Goal: Contribute content: Add original content to the website for others to see

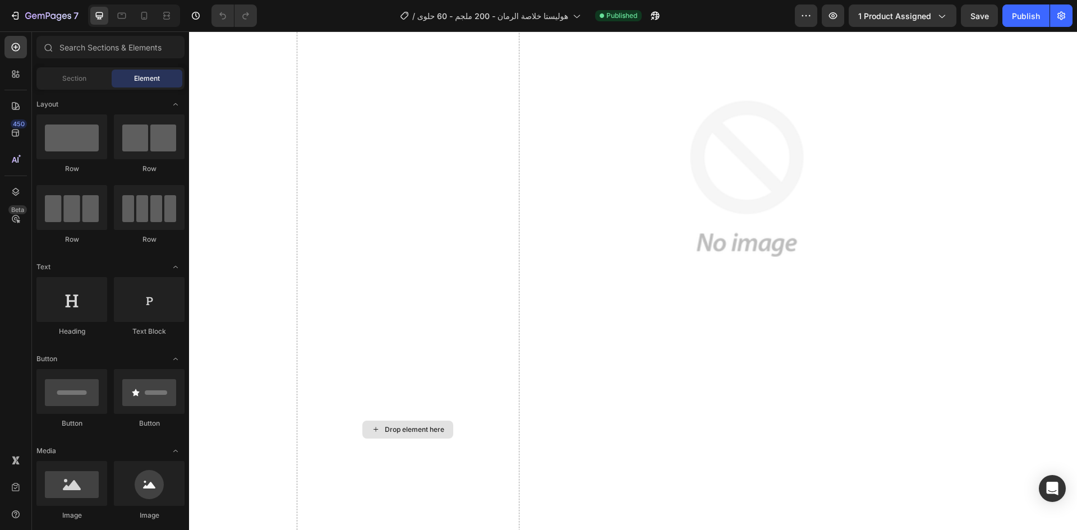
scroll to position [881, 0]
click at [402, 431] on div "Drop element here" at bounding box center [414, 429] width 59 height 9
click at [415, 421] on div "Drop element here" at bounding box center [407, 429] width 91 height 18
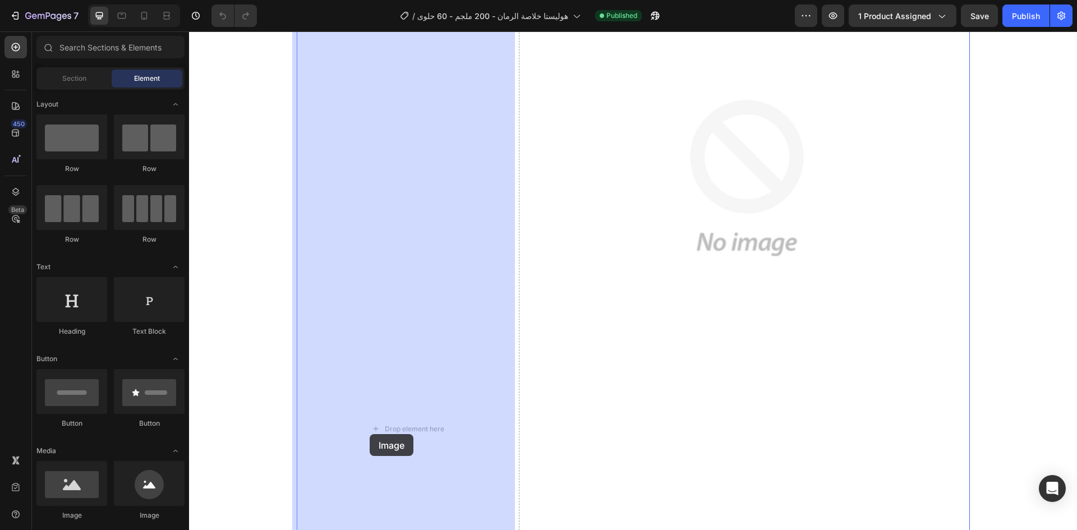
drag, startPoint x: 244, startPoint y: 527, endPoint x: 376, endPoint y: 429, distance: 164.7
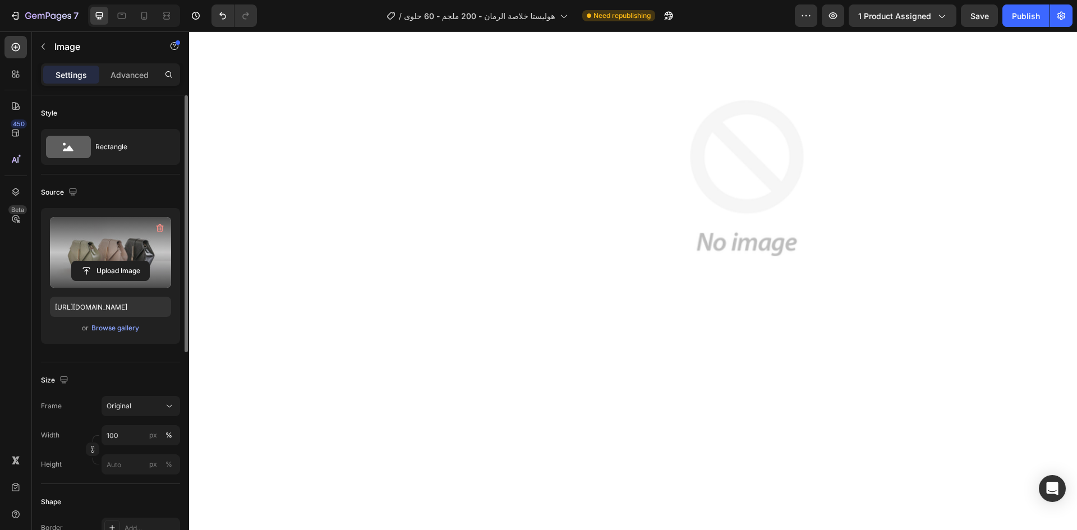
click at [115, 239] on label at bounding box center [110, 252] width 121 height 71
click at [115, 261] on input "file" at bounding box center [110, 270] width 77 height 19
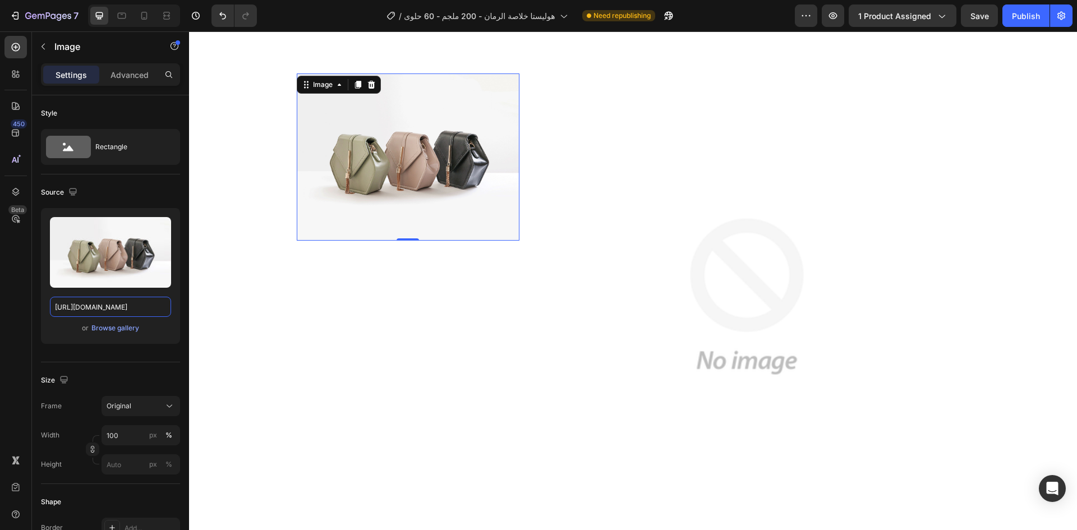
scroll to position [748, 0]
click at [367, 90] on icon at bounding box center [371, 85] width 9 height 9
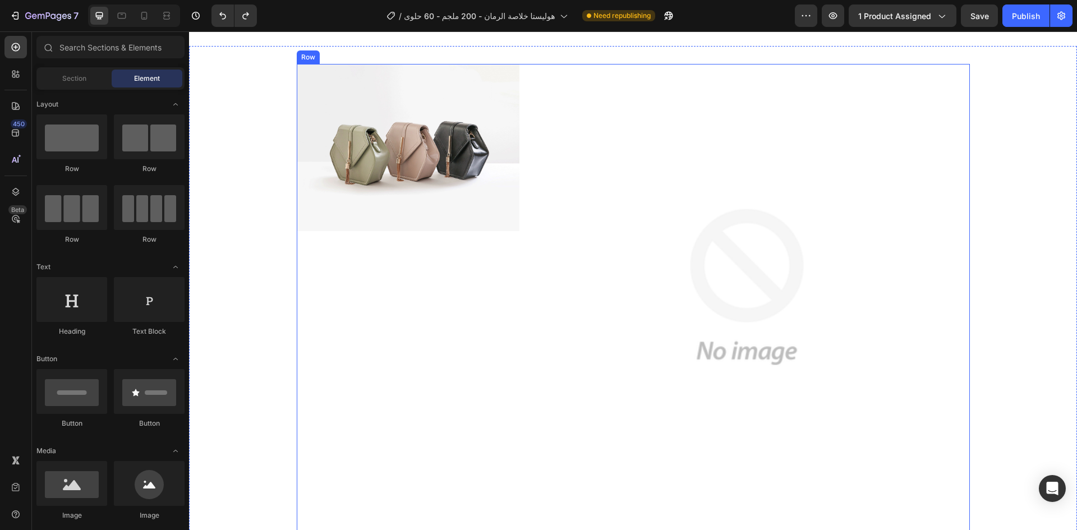
scroll to position [758, 0]
click at [394, 109] on img at bounding box center [408, 148] width 223 height 167
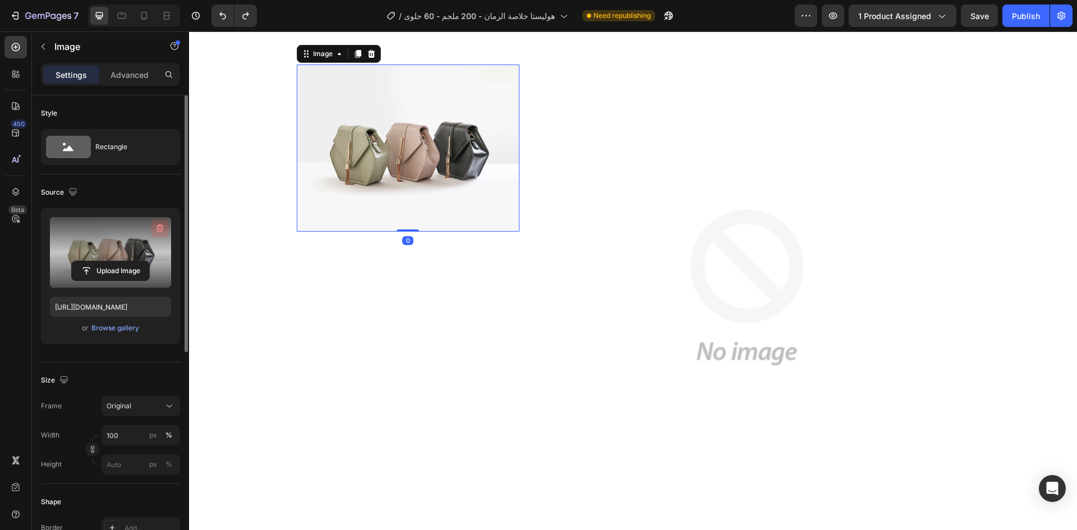
click at [159, 228] on icon "button" at bounding box center [159, 228] width 1 height 3
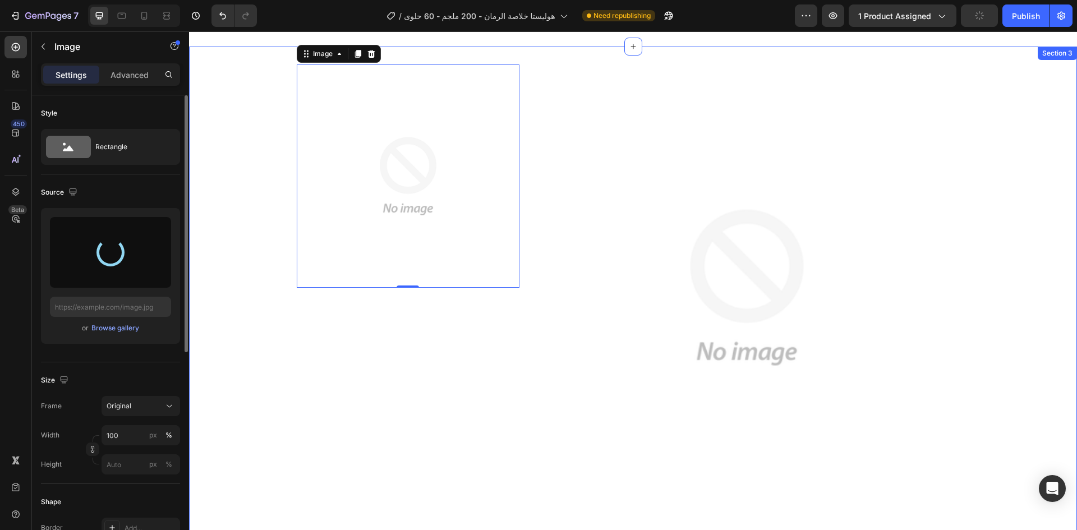
type input "https://cdn.shopify.com/s/files/1/0914/8684/7268/files/gempages_545832799098111…"
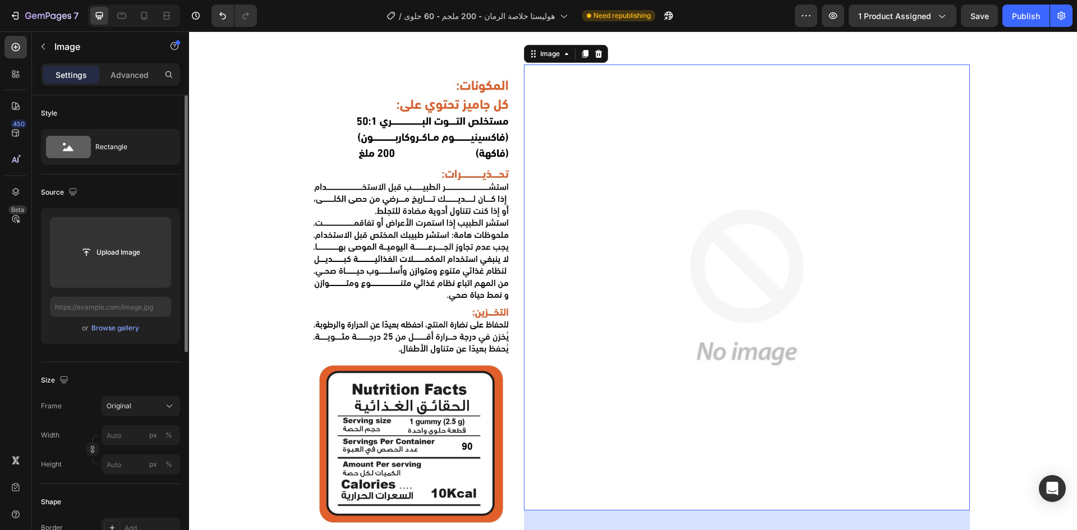
click at [702, 204] on img at bounding box center [747, 288] width 446 height 446
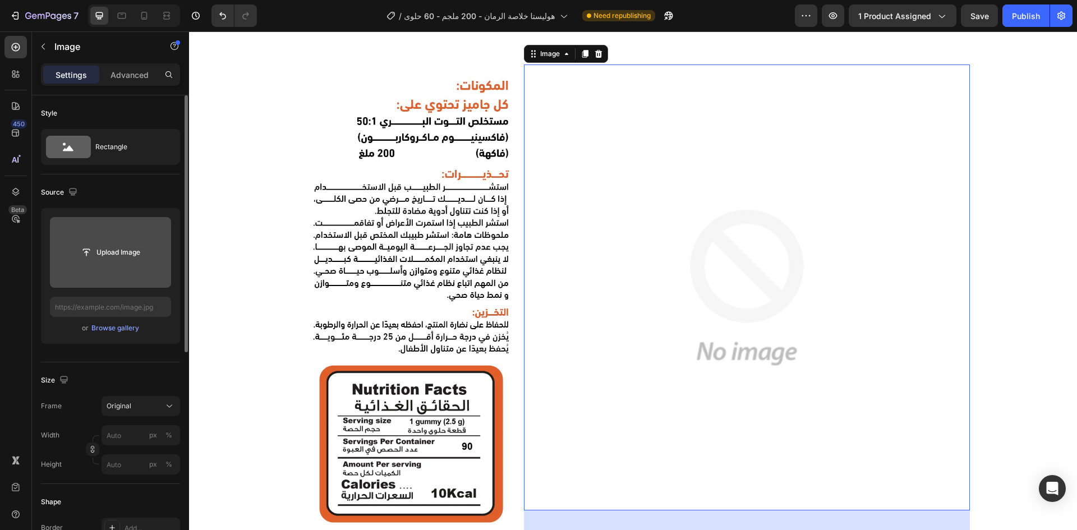
click at [102, 254] on input "file" at bounding box center [110, 252] width 77 height 19
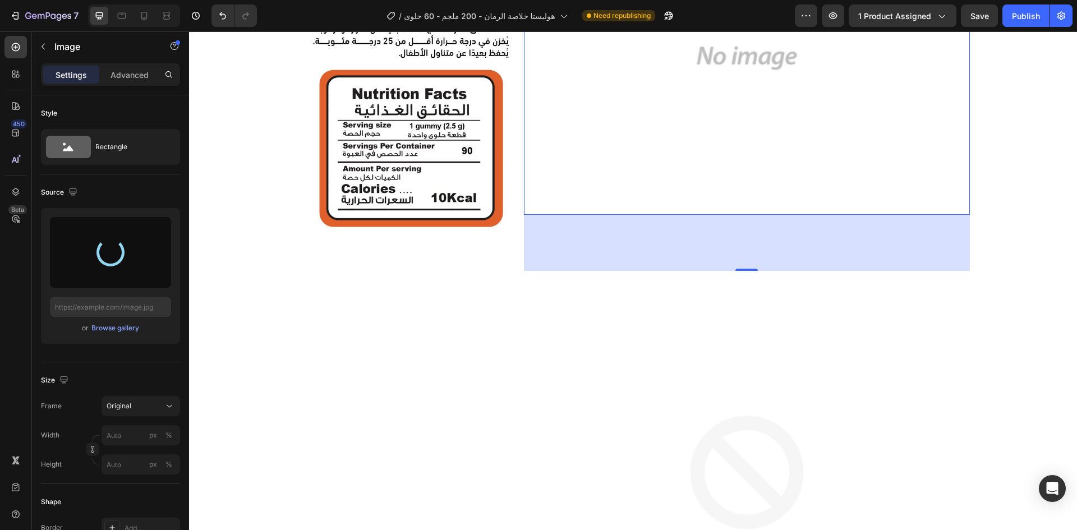
type input "https://cdn.shopify.com/s/files/1/0914/8684/7268/files/gempages_545832799098111…"
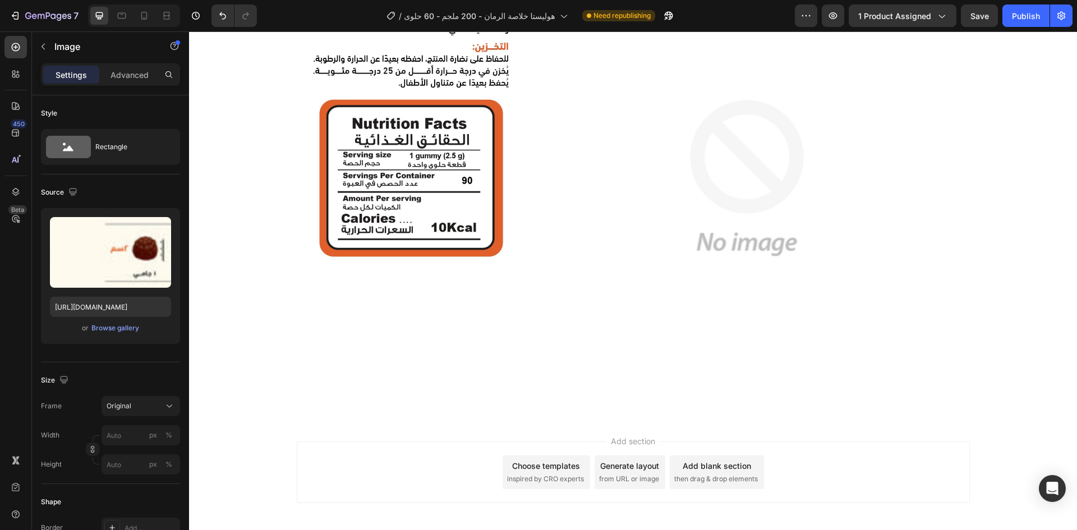
scroll to position [1038, 0]
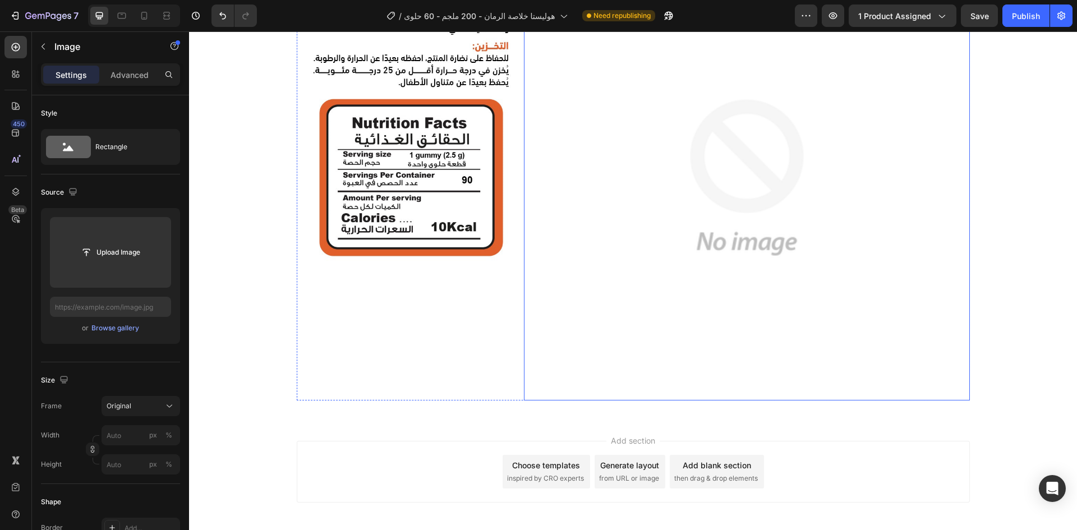
click at [659, 210] on img at bounding box center [747, 178] width 446 height 446
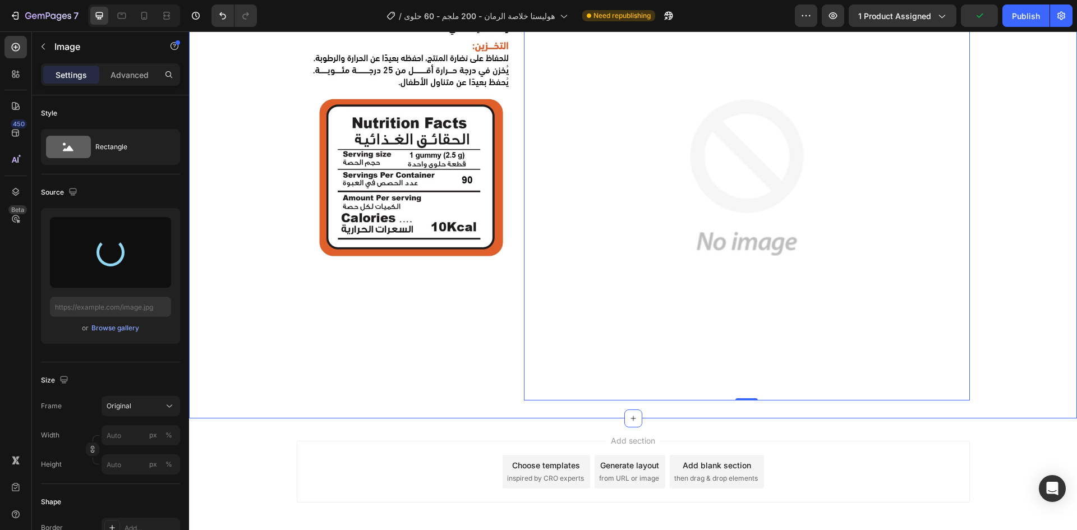
type input "https://cdn.shopify.com/s/files/1/0914/8684/7268/files/gempages_545832799098111…"
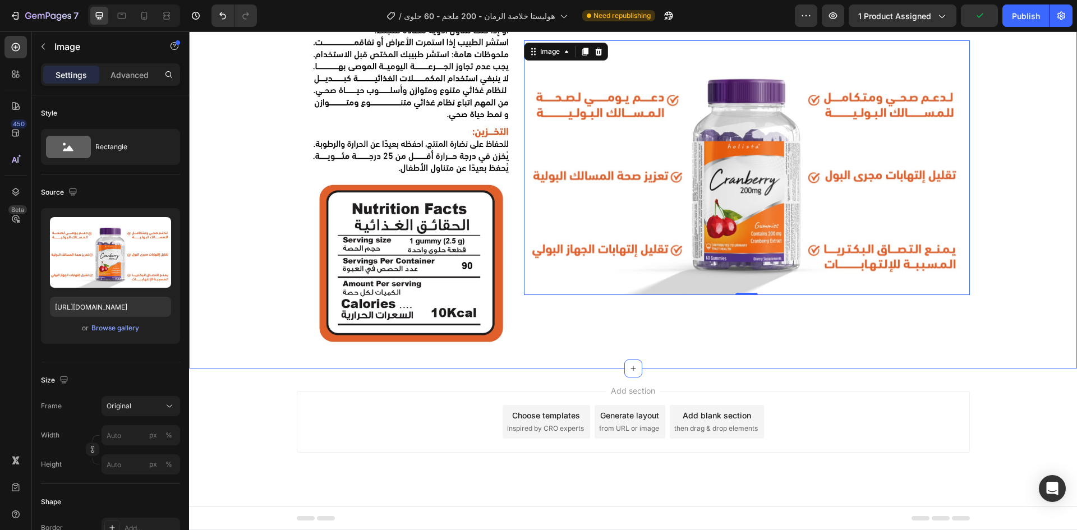
scroll to position [952, 0]
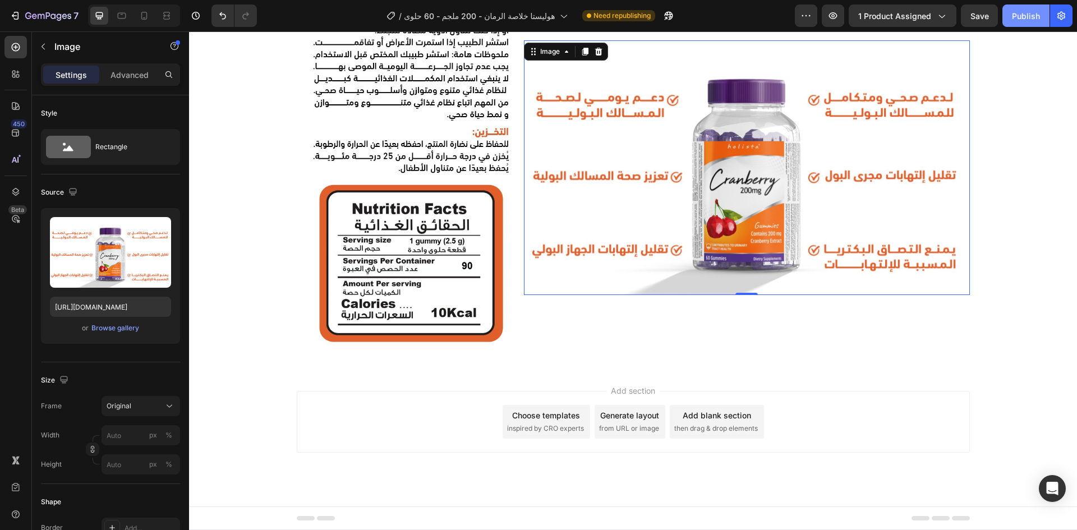
click at [1016, 13] on div "Publish" at bounding box center [1026, 16] width 28 height 12
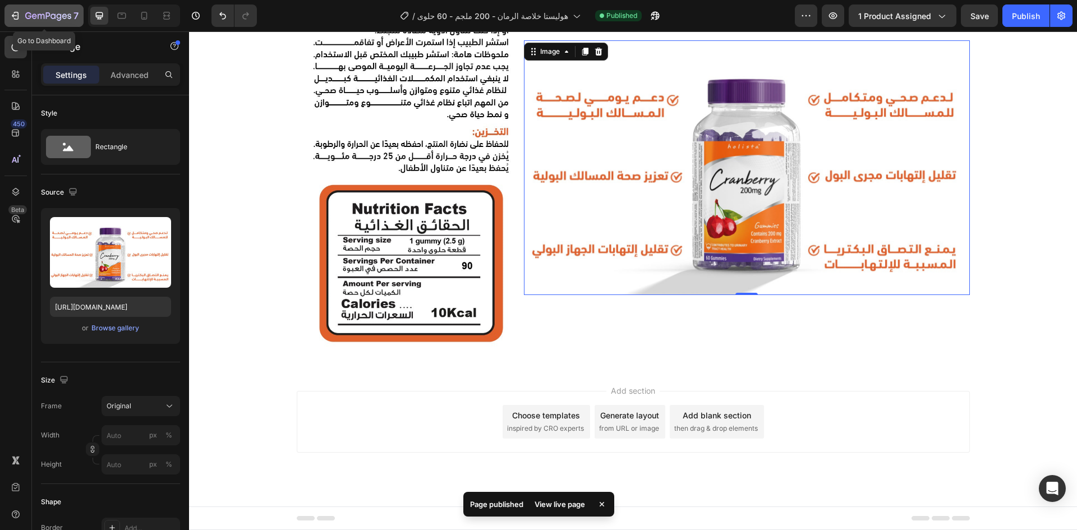
click at [62, 20] on icon "button" at bounding box center [48, 17] width 46 height 10
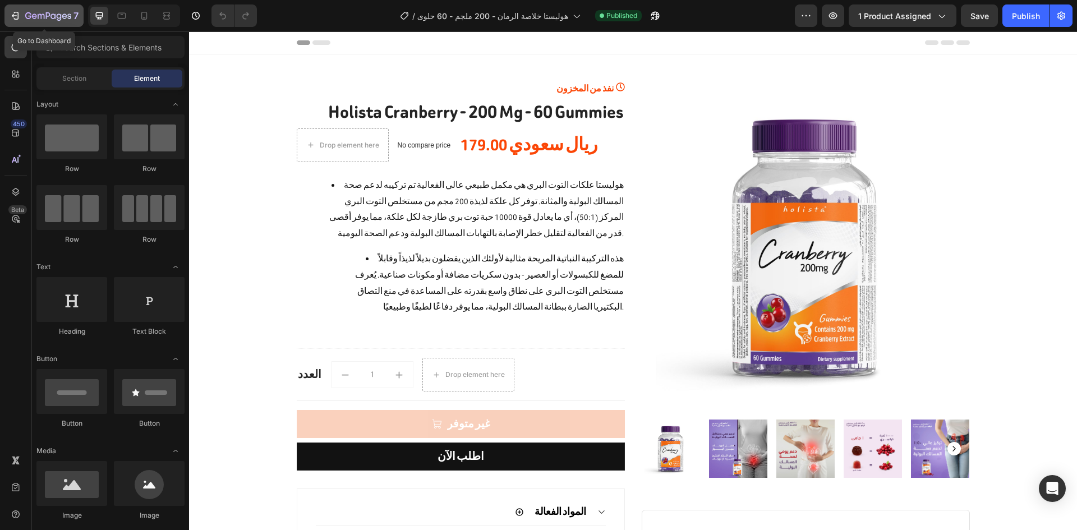
click at [41, 11] on div "7" at bounding box center [51, 15] width 53 height 13
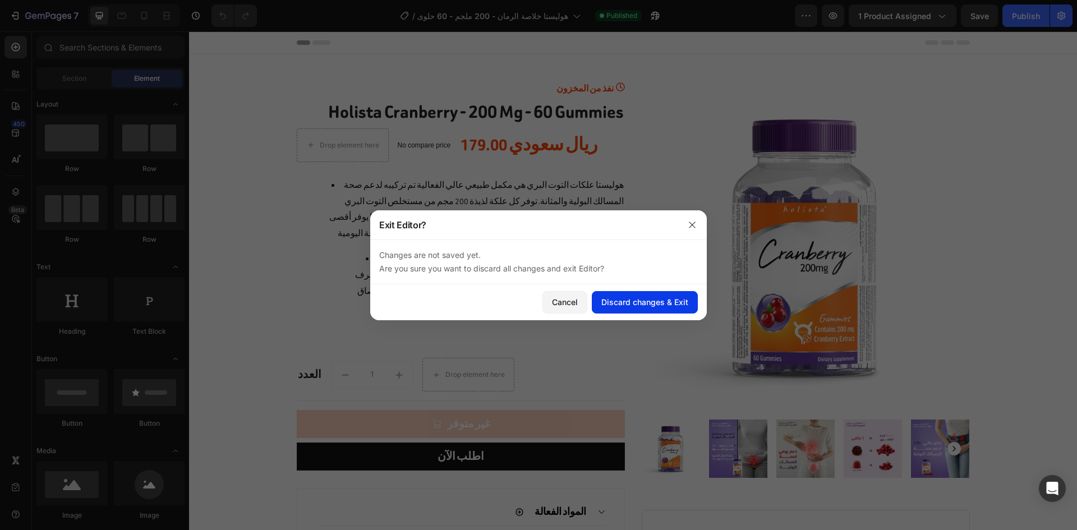
click at [643, 297] on div "Discard changes & Exit" at bounding box center [644, 302] width 87 height 12
